Goal: Use online tool/utility: Utilize a website feature to perform a specific function

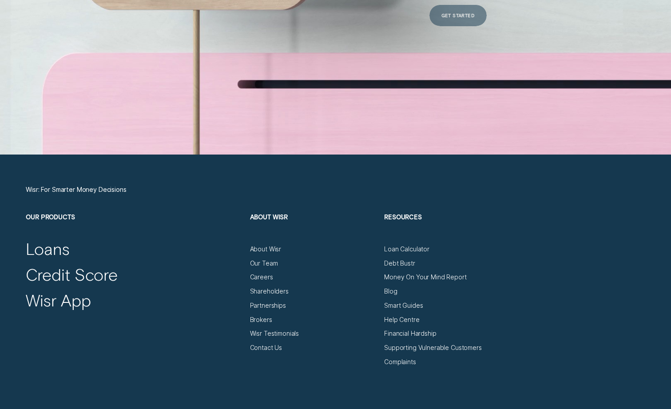
scroll to position [2962, 0]
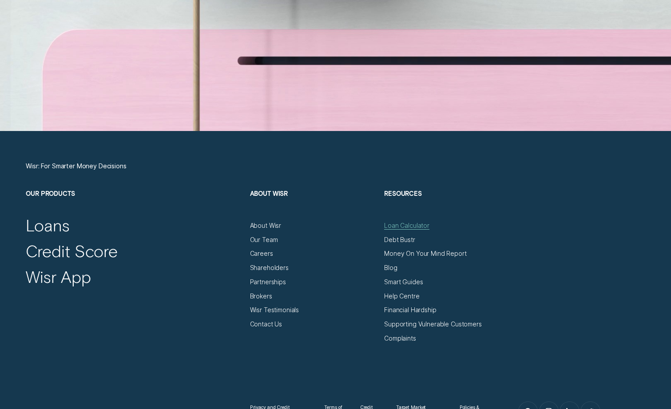
click at [406, 224] on div "Loan Calculator" at bounding box center [406, 226] width 45 height 8
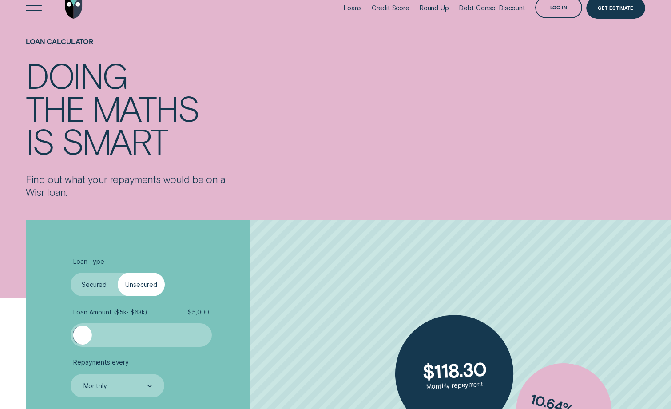
scroll to position [119, 0]
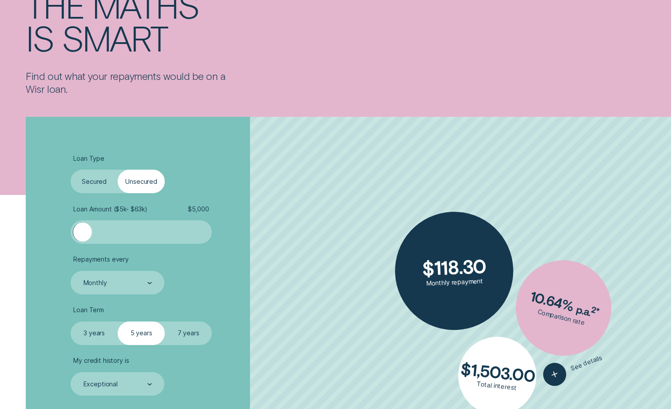
click at [96, 186] on label "Secured" at bounding box center [94, 182] width 47 height 24
click at [71, 170] on input "Secured" at bounding box center [71, 170] width 0 height 0
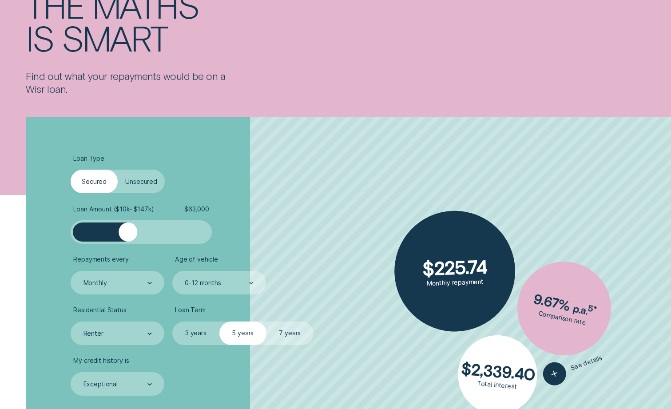
drag, startPoint x: 89, startPoint y: 230, endPoint x: 128, endPoint y: 233, distance: 39.3
click at [128, 233] on div at bounding box center [128, 232] width 19 height 19
drag, startPoint x: 126, startPoint y: 234, endPoint x: 115, endPoint y: 235, distance: 11.6
click at [115, 235] on div at bounding box center [118, 232] width 19 height 19
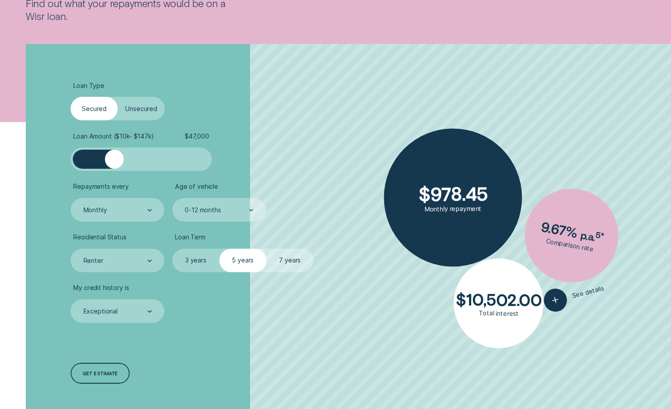
scroll to position [237, 0]
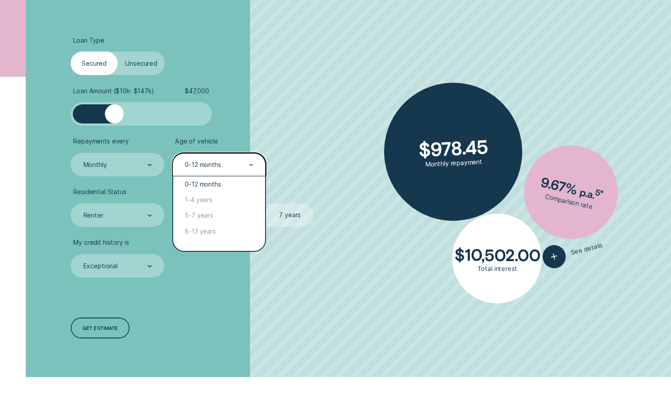
click at [213, 167] on div "0-12 months" at bounding box center [203, 165] width 36 height 8
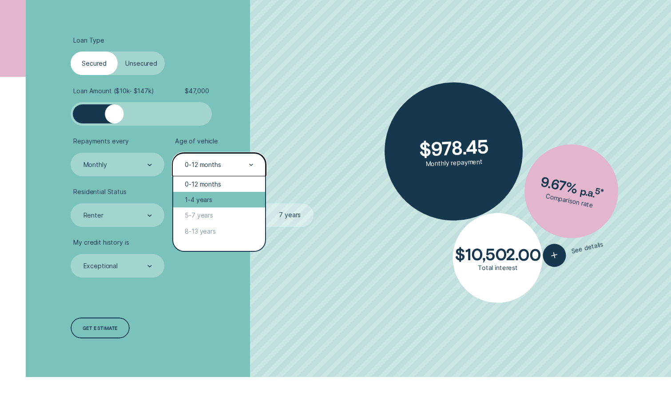
click at [208, 201] on div "1-4 years" at bounding box center [219, 200] width 92 height 16
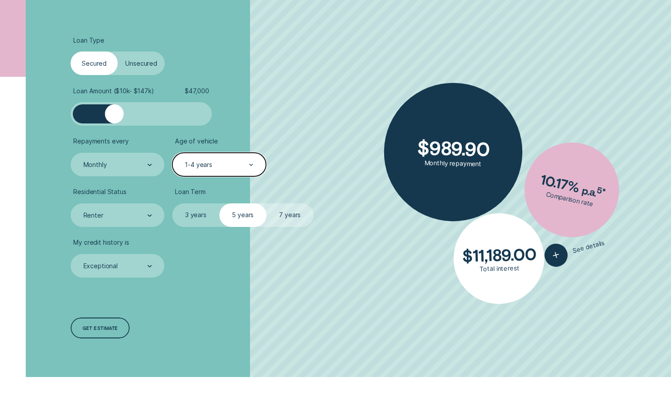
click at [208, 164] on div "1-4 years" at bounding box center [199, 165] width 28 height 8
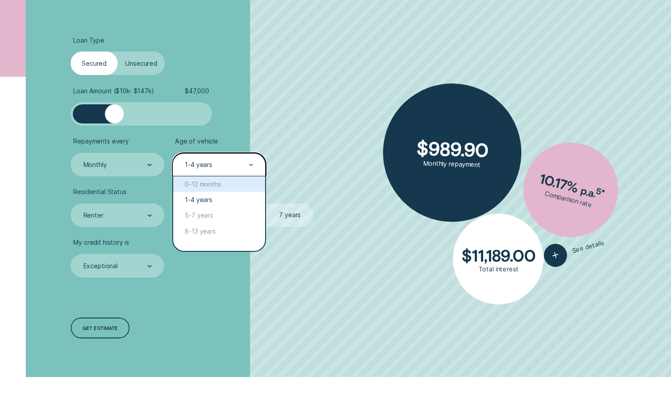
click at [214, 163] on div "1-4 years" at bounding box center [218, 164] width 69 height 9
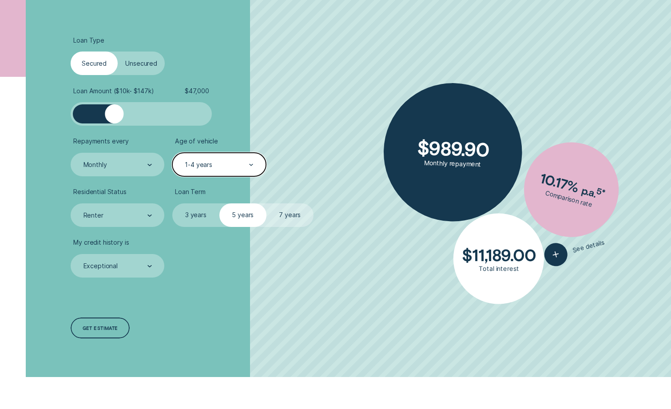
click at [215, 160] on div "1-4 years" at bounding box center [218, 164] width 69 height 9
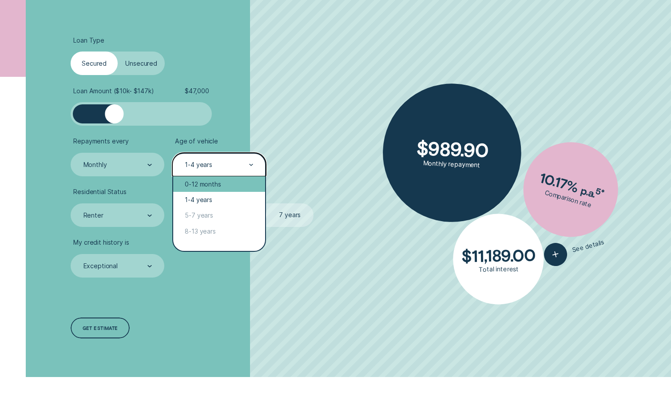
click at [210, 182] on div "0-12 months" at bounding box center [219, 184] width 92 height 16
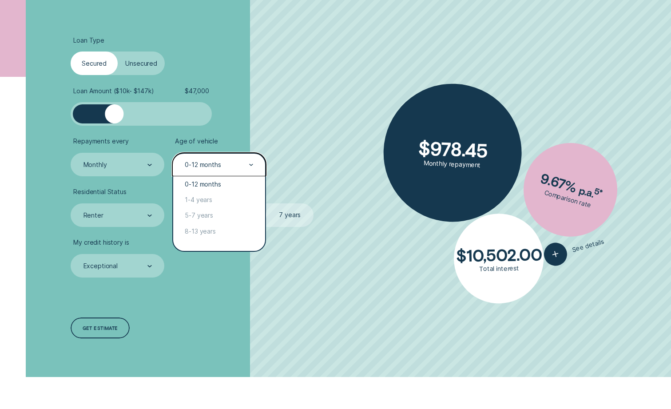
drag, startPoint x: 215, startPoint y: 166, endPoint x: 216, endPoint y: 172, distance: 6.8
click at [215, 166] on div "0-12 months" at bounding box center [203, 165] width 36 height 8
click at [215, 195] on div "1-4 years" at bounding box center [219, 200] width 92 height 16
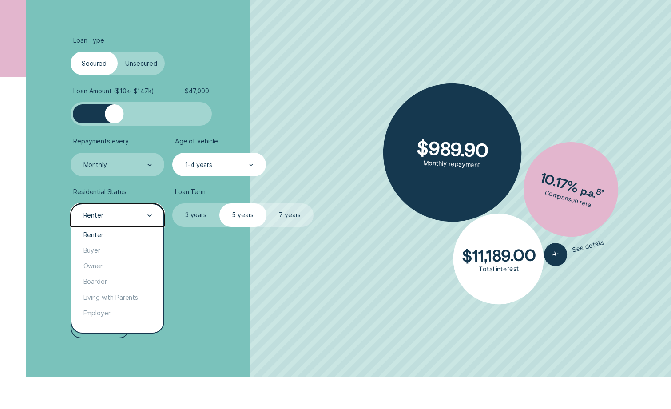
click at [117, 224] on div "Renter" at bounding box center [118, 215] width 94 height 24
click at [125, 264] on div "Owner" at bounding box center [118, 266] width 92 height 16
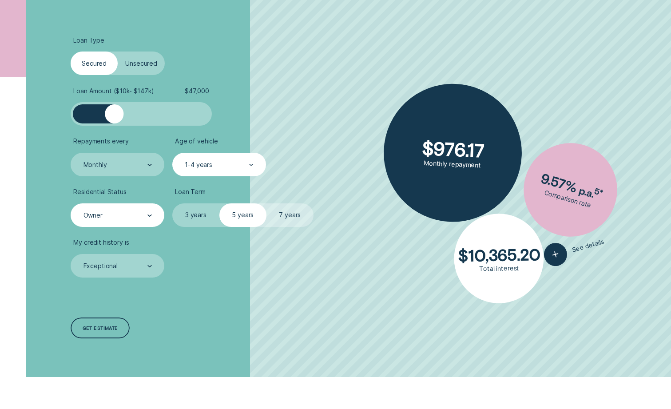
click at [290, 212] on label "7 years" at bounding box center [290, 215] width 47 height 24
click at [267, 203] on input "7 years" at bounding box center [267, 203] width 0 height 0
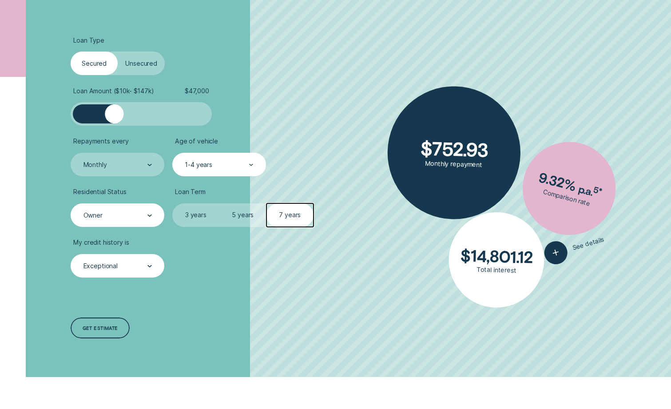
click at [113, 268] on div "Exceptional" at bounding box center [101, 266] width 34 height 8
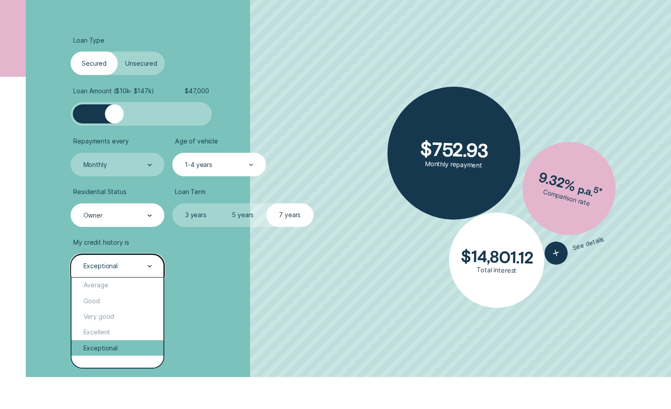
click at [119, 350] on div "Exceptional" at bounding box center [118, 348] width 92 height 16
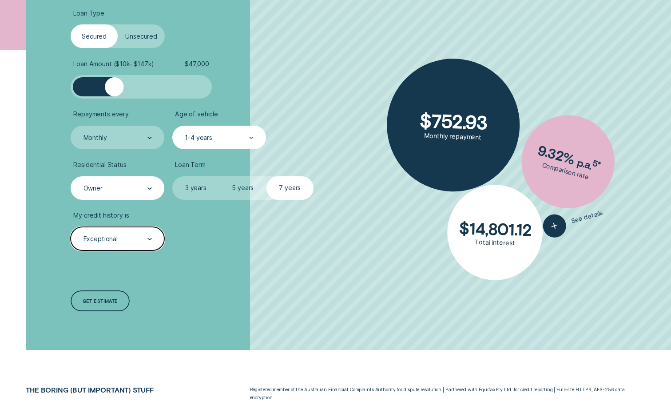
scroll to position [119, 0]
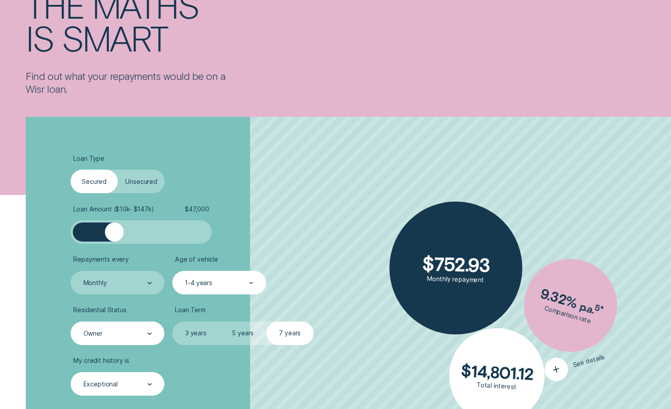
click at [562, 367] on div "button" at bounding box center [556, 369] width 29 height 29
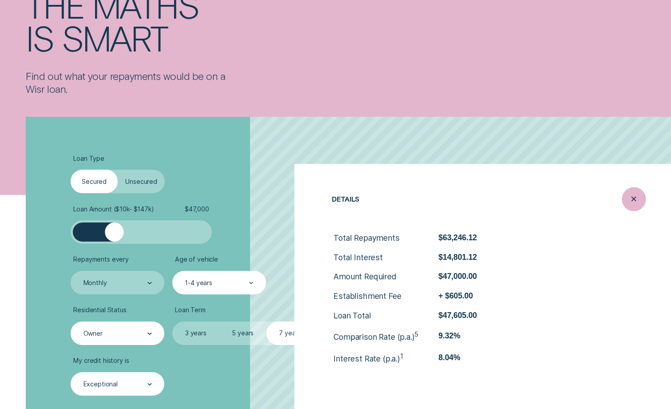
click at [624, 202] on div "Close loan details" at bounding box center [634, 199] width 24 height 24
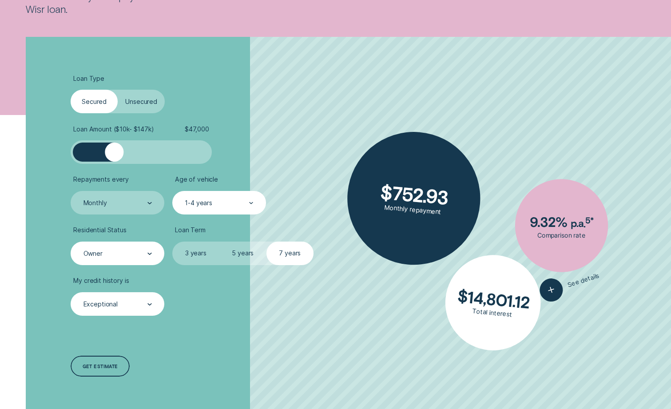
scroll to position [355, 0]
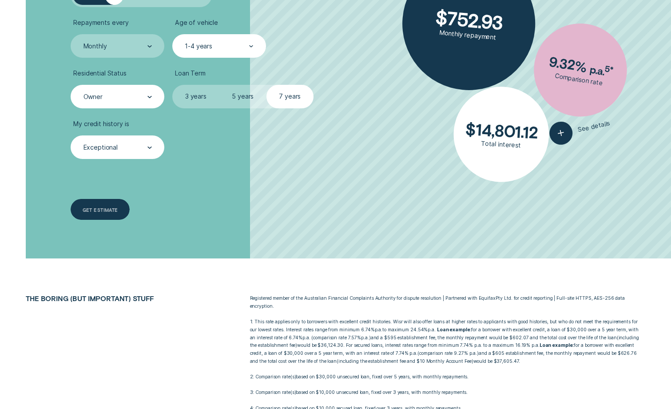
click at [91, 209] on div "Get estimate" at bounding box center [101, 210] width 36 height 4
